Goal: Task Accomplishment & Management: Complete application form

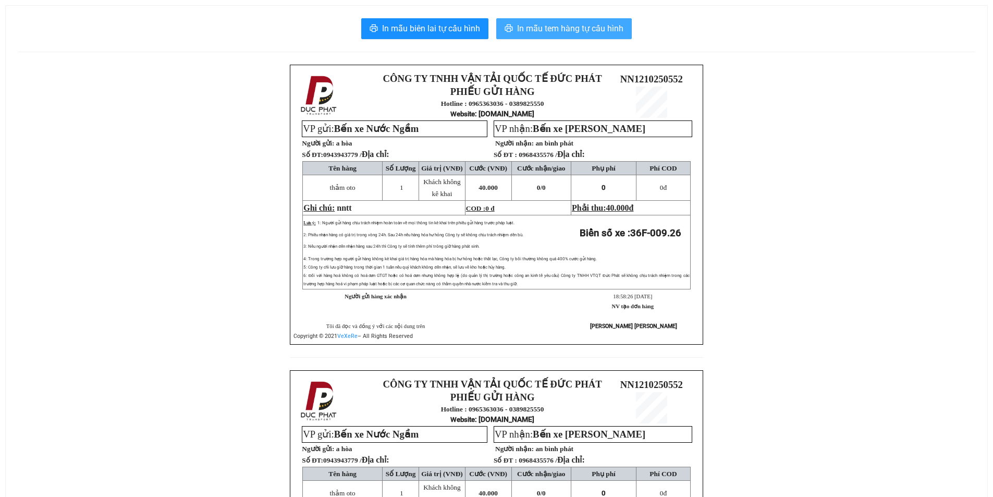
click at [537, 29] on span "In mẫu tem hàng tự cấu hình" at bounding box center [570, 28] width 106 height 13
click at [580, 27] on span "In mẫu tem hàng tự cấu hình" at bounding box center [570, 28] width 106 height 13
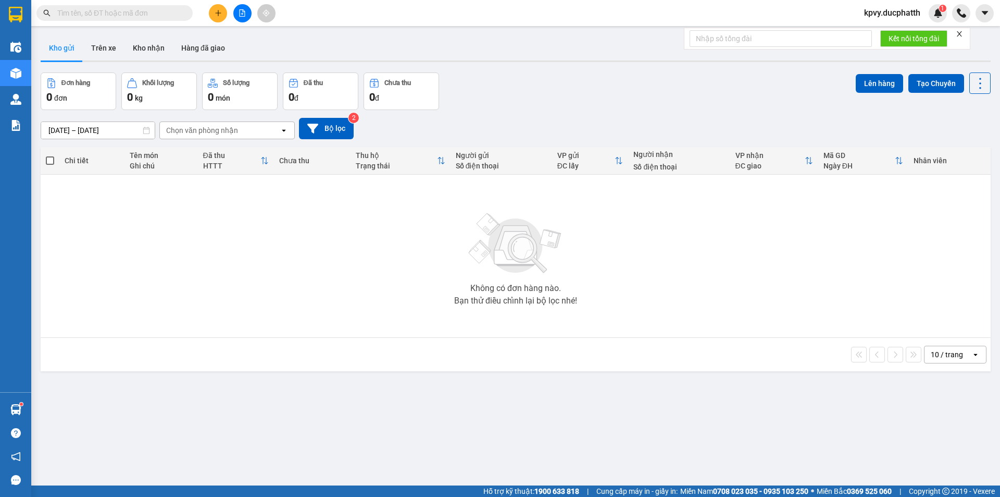
click at [150, 8] on input "text" at bounding box center [118, 12] width 123 height 11
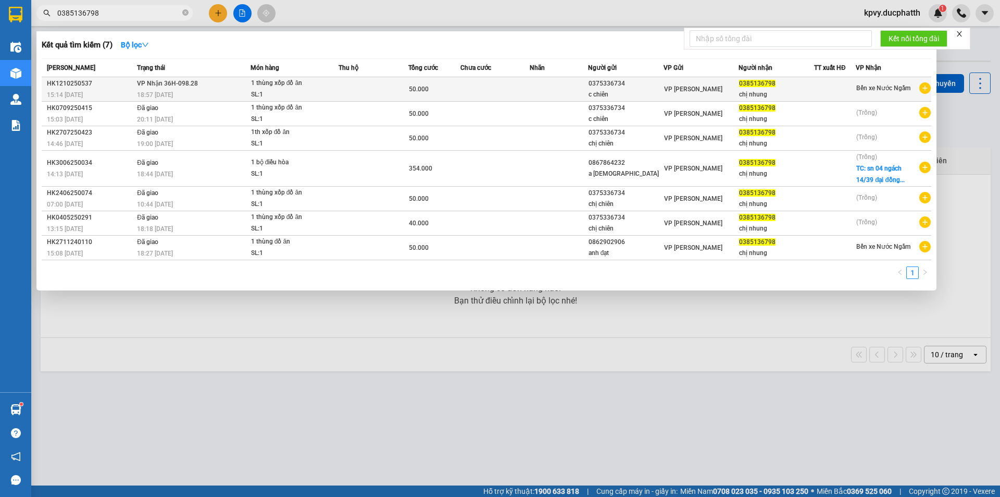
type input "0385136798"
click at [251, 97] on td "1 thùng xốp đồ ăn SL: 1" at bounding box center [295, 89] width 88 height 24
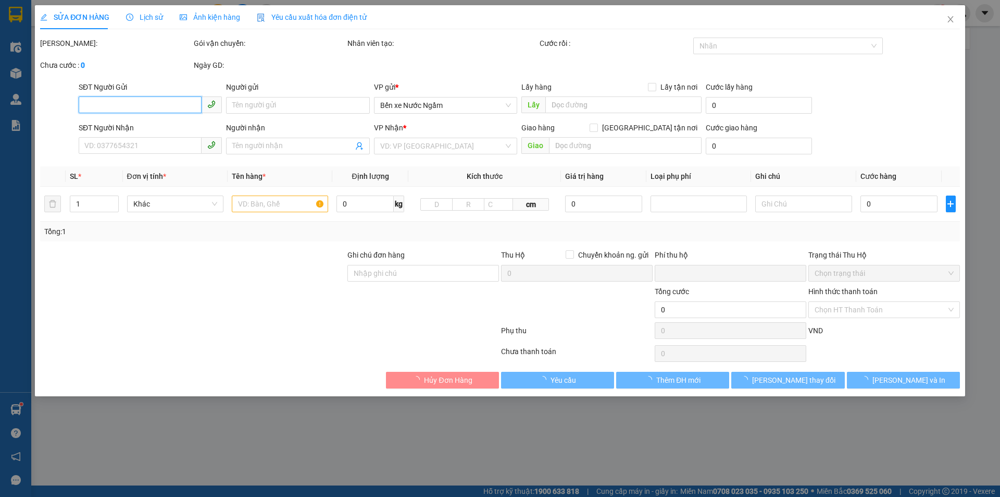
type input "0375336734"
type input "c chiên"
type input "0385136798"
type input "chị nhung"
type input "ngtt hàng đồ ăn đến nơi gọi khách giúp em"
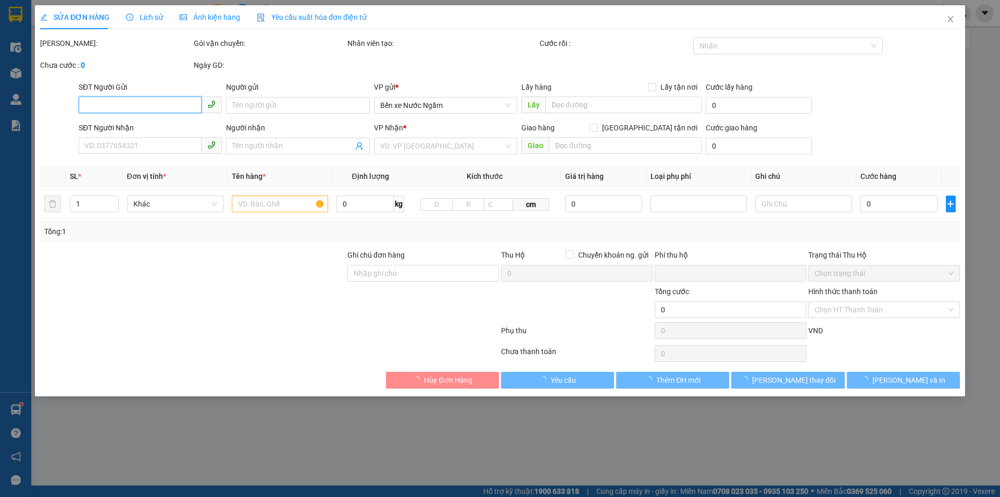
type input "0"
type input "50.000"
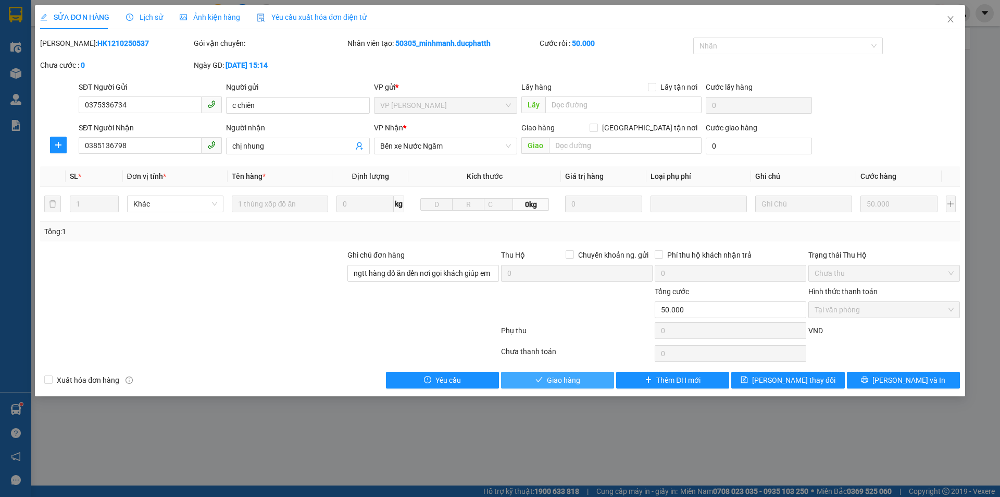
click at [554, 386] on button "Giao hàng" at bounding box center [557, 380] width 113 height 17
